Goal: Use online tool/utility: Use online tool/utility

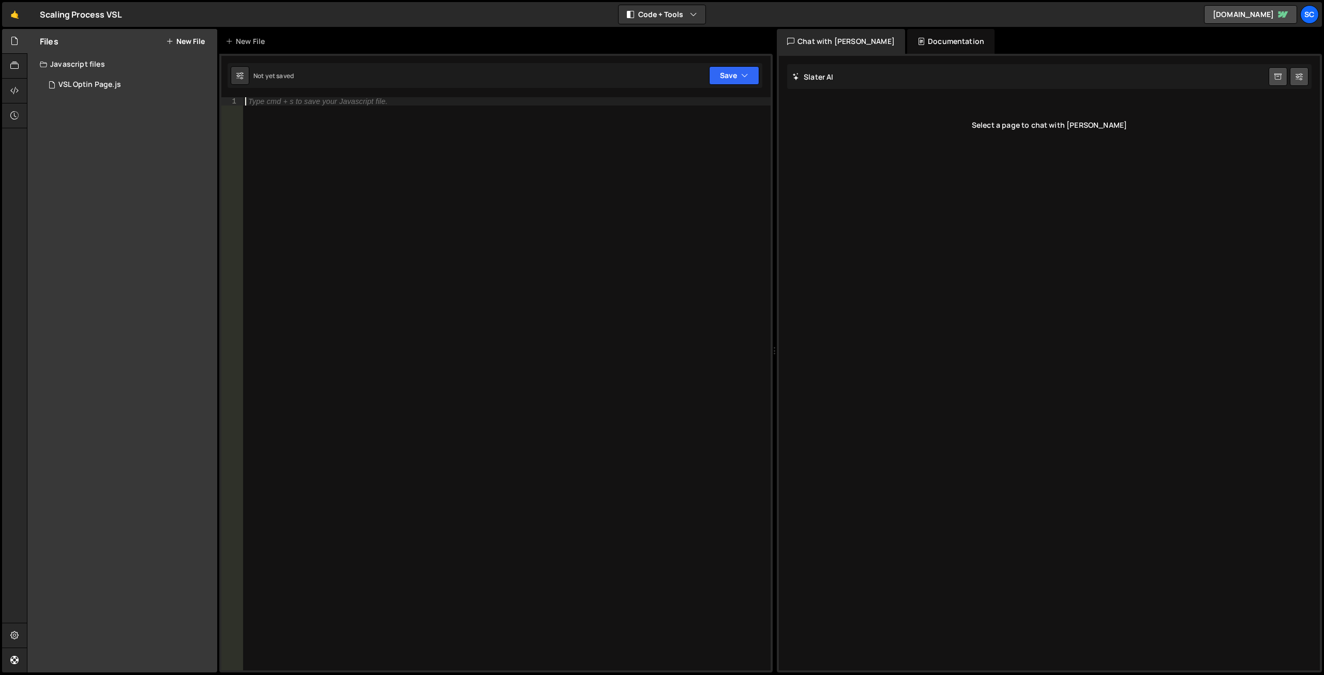
click at [304, 114] on div "Type cmd + s to save your Javascript file." at bounding box center [507, 392] width 528 height 590
type textarea "console.log(debugs start);"
click at [729, 68] on button "Save" at bounding box center [734, 75] width 50 height 19
click at [701, 108] on div "Not saved" at bounding box center [700, 112] width 108 height 12
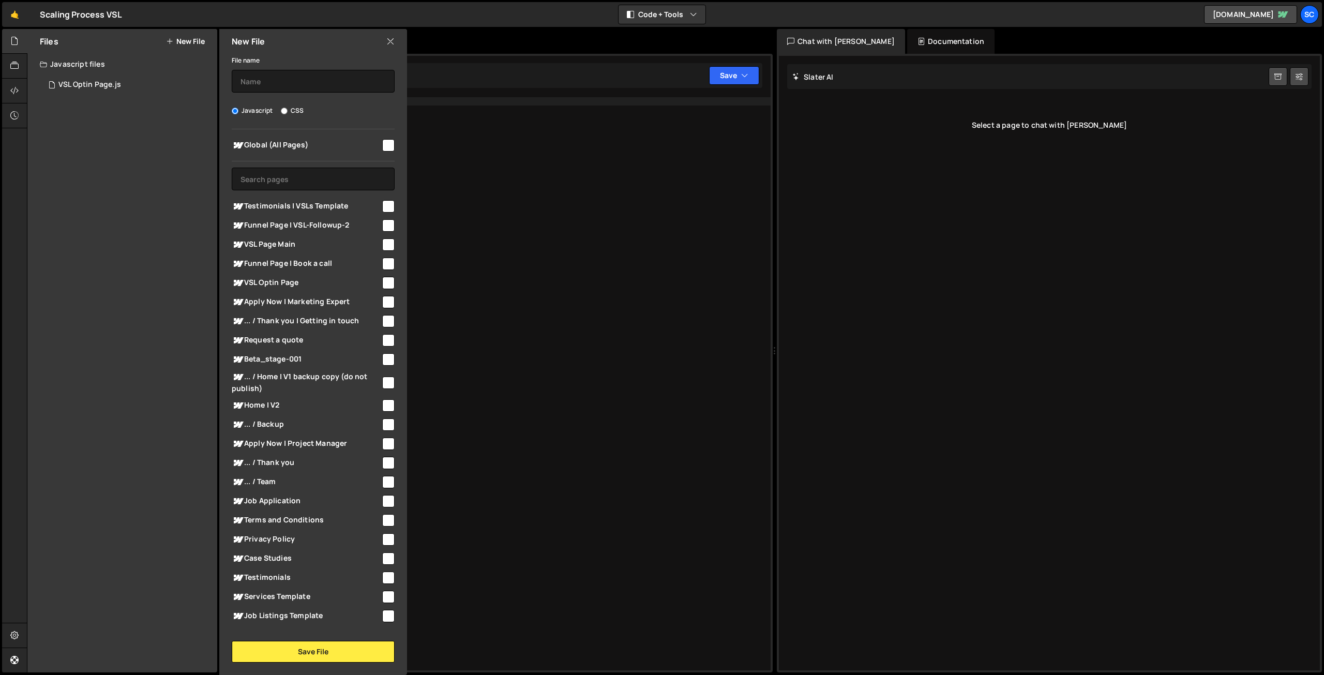
click at [393, 40] on icon at bounding box center [390, 41] width 8 height 11
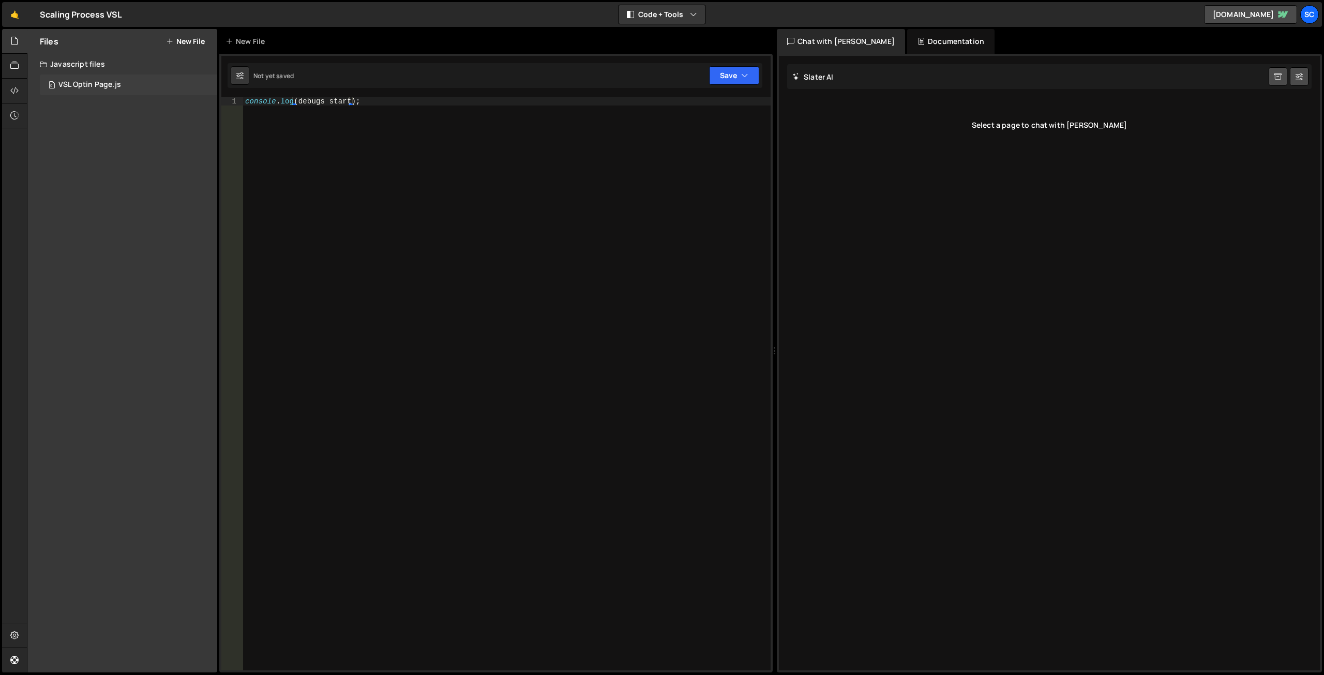
click at [98, 84] on div "VSL Optin Page.js" at bounding box center [89, 84] width 63 height 9
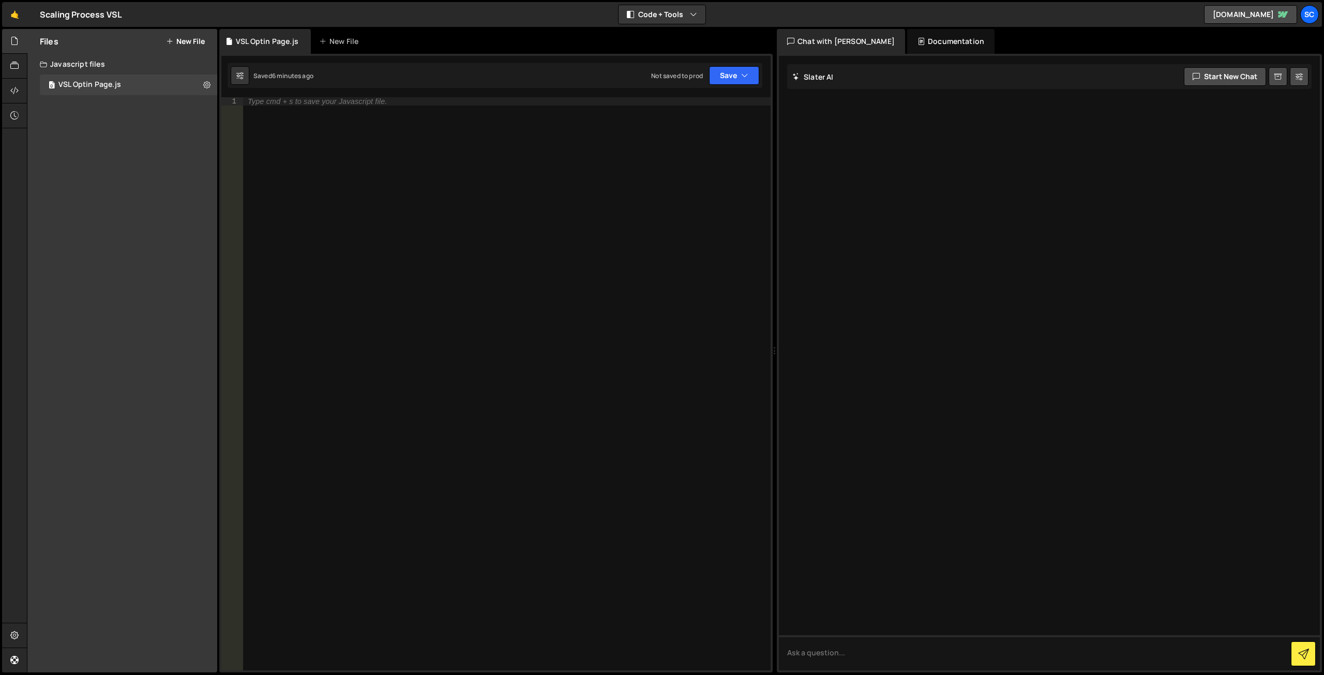
click at [71, 62] on div "Javascript files" at bounding box center [122, 64] width 190 height 21
click at [70, 63] on div "Javascript files" at bounding box center [122, 64] width 190 height 21
click at [74, 77] on div "0 VSL Optin Page.js 0" at bounding box center [130, 84] width 181 height 21
click at [308, 107] on div "Type cmd + s to save your Javascript file." at bounding box center [507, 392] width 528 height 590
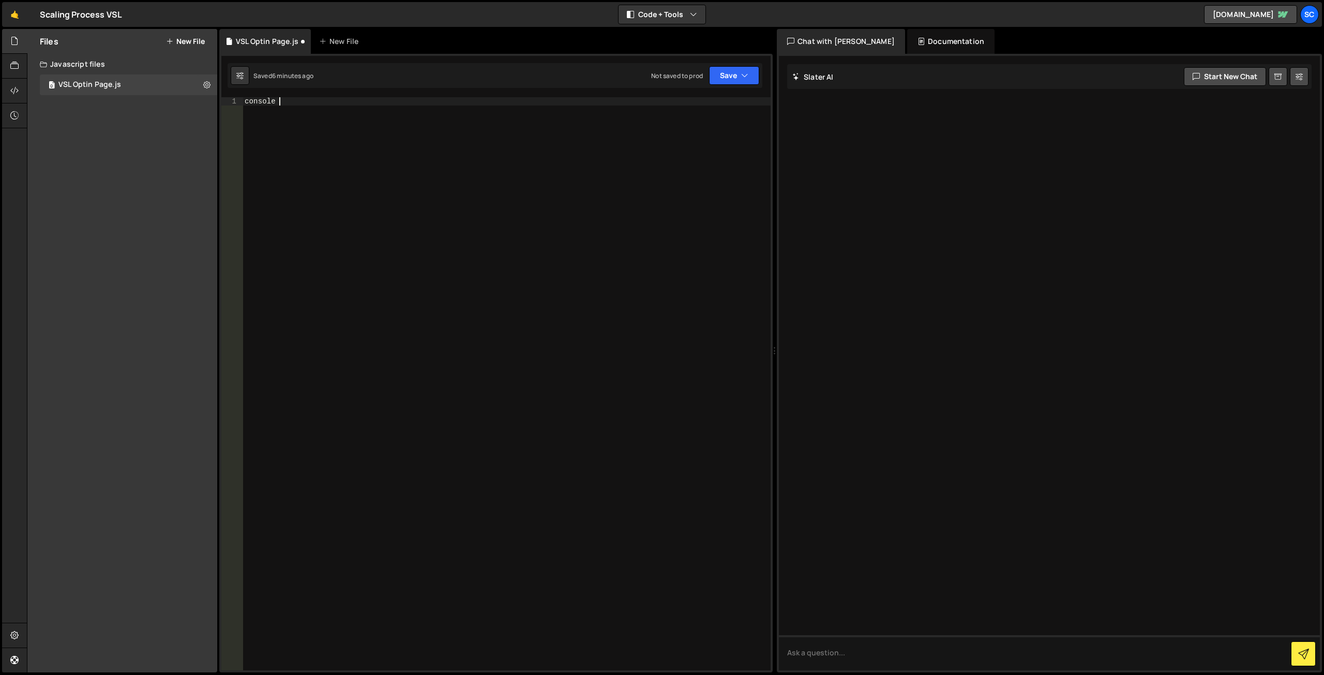
type textarea "console"
